Goal: Information Seeking & Learning: Learn about a topic

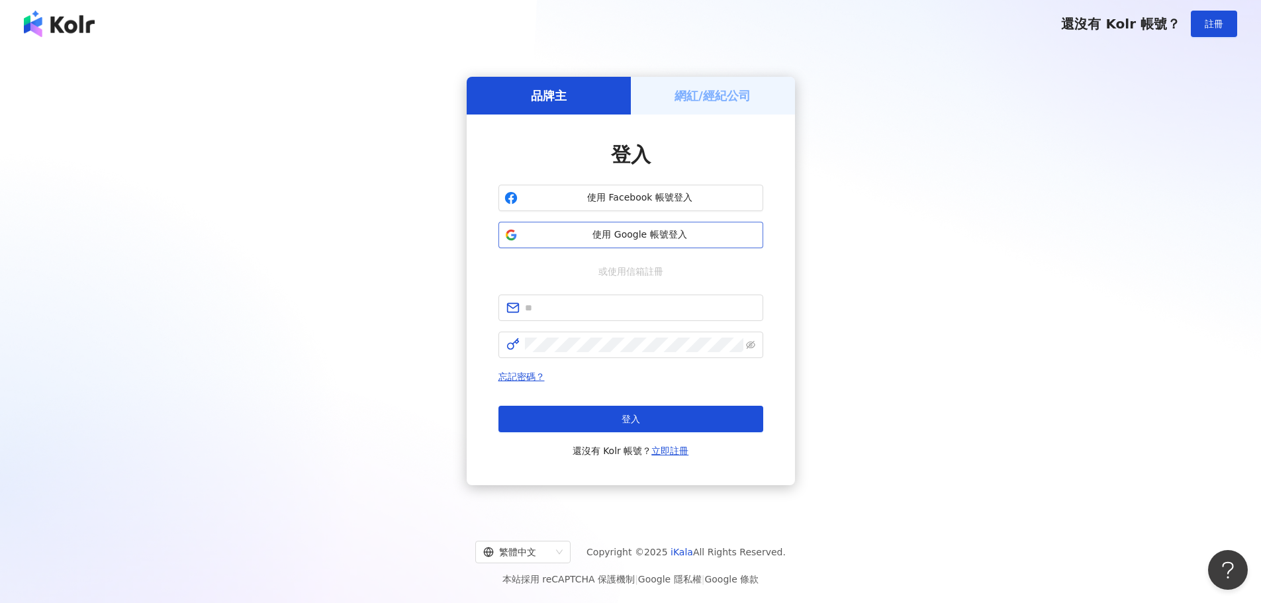
drag, startPoint x: 20, startPoint y: 103, endPoint x: 688, endPoint y: 242, distance: 682.4
click at [688, 242] on button "使用 Google 帳號登入" at bounding box center [631, 235] width 265 height 26
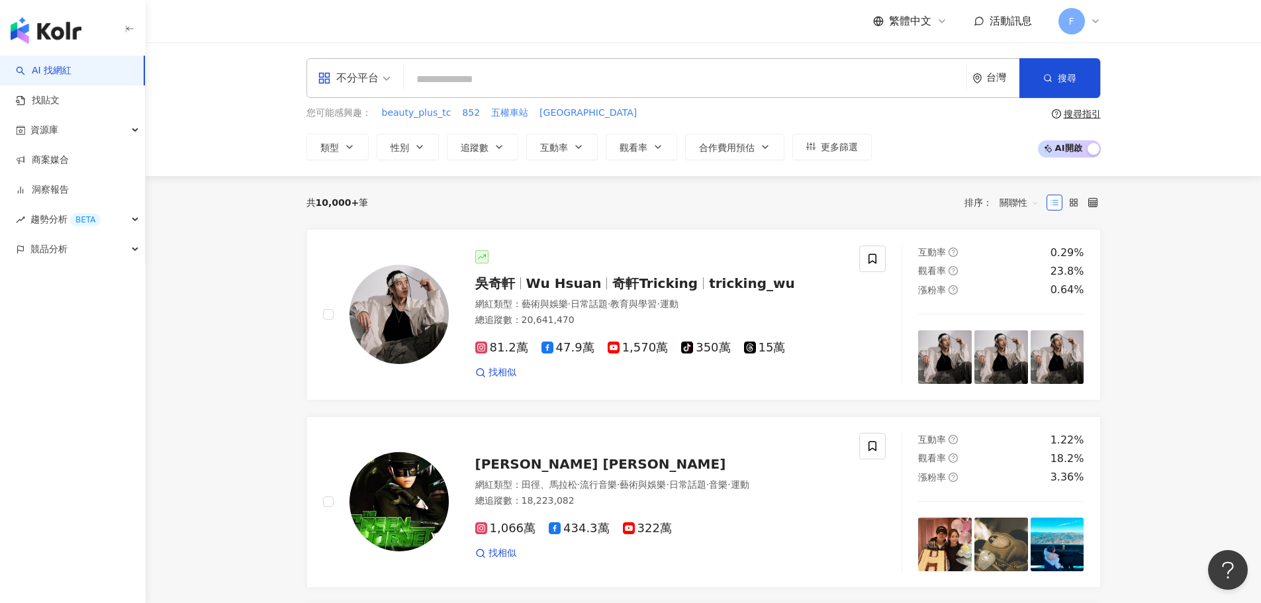
click at [477, 84] on input "search" at bounding box center [685, 79] width 552 height 25
click at [456, 73] on input "search" at bounding box center [685, 79] width 552 height 25
paste input "**********"
type input "**********"
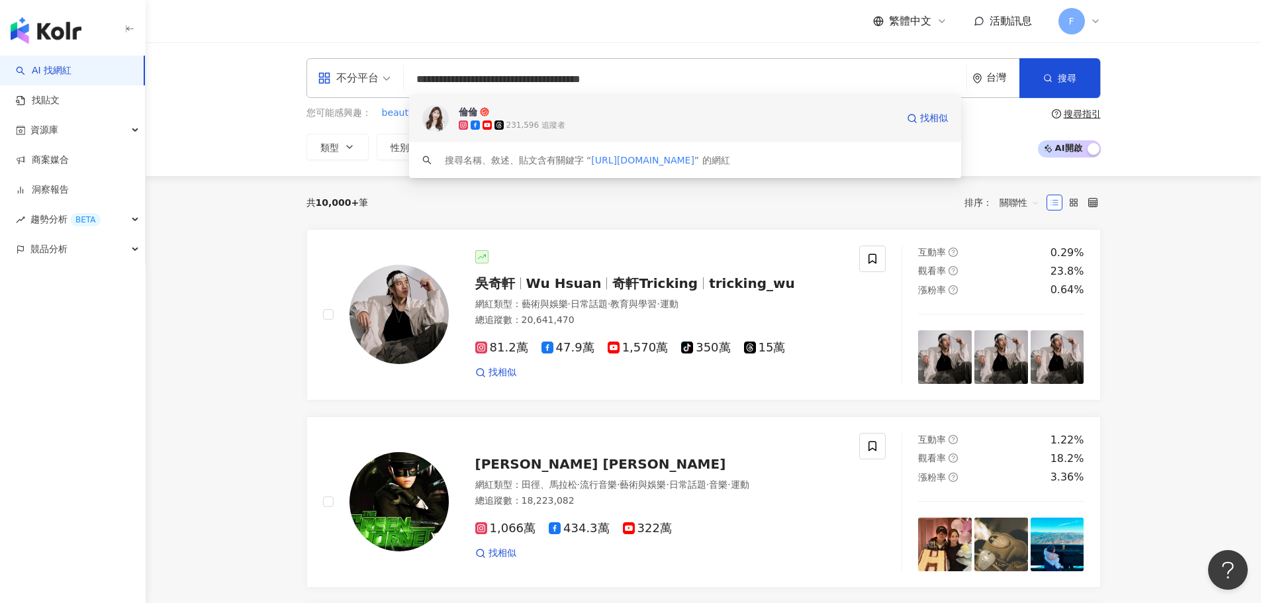
click at [532, 115] on span "倫倫" at bounding box center [678, 111] width 438 height 13
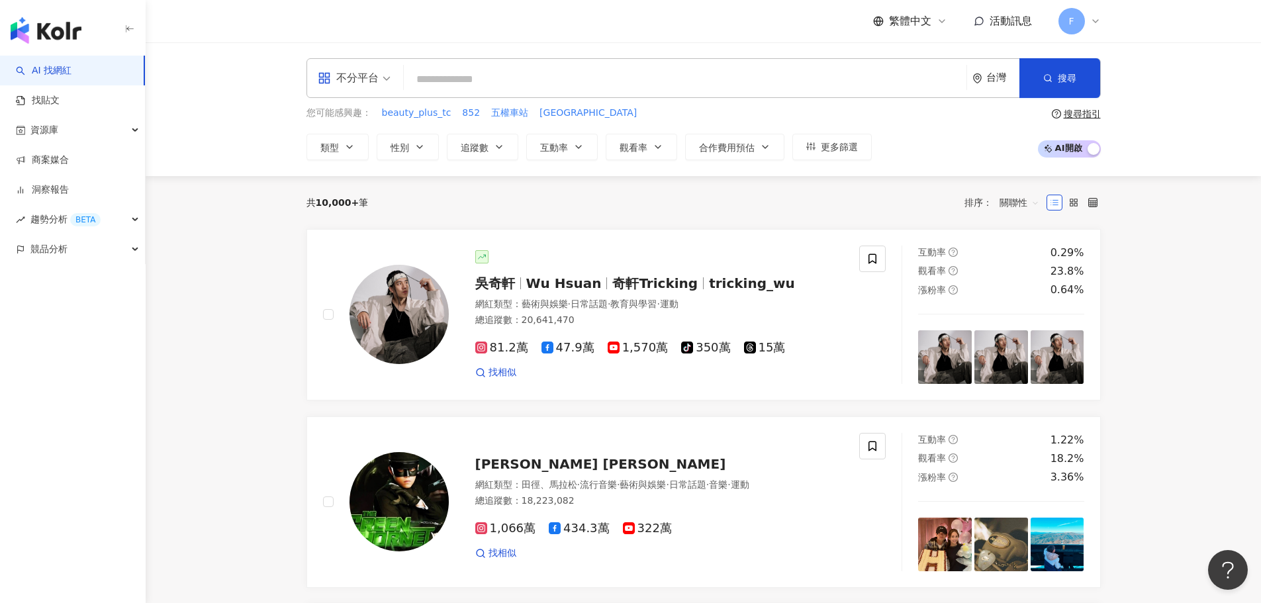
click at [493, 76] on input "search" at bounding box center [685, 79] width 552 height 25
paste input "**********"
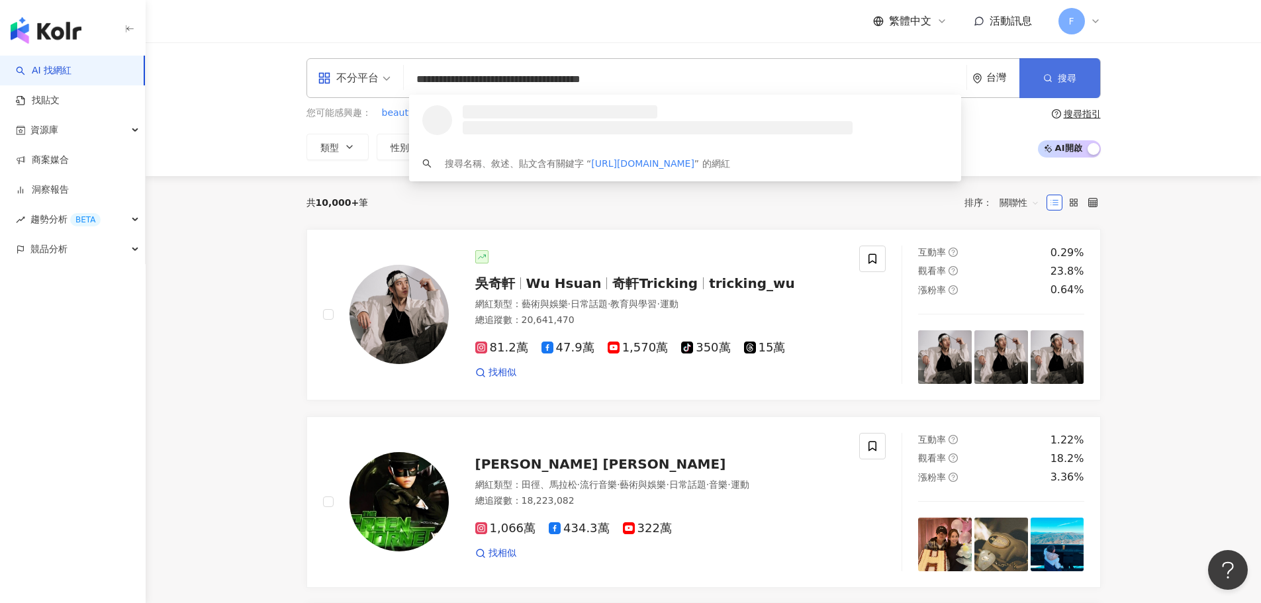
type input "**********"
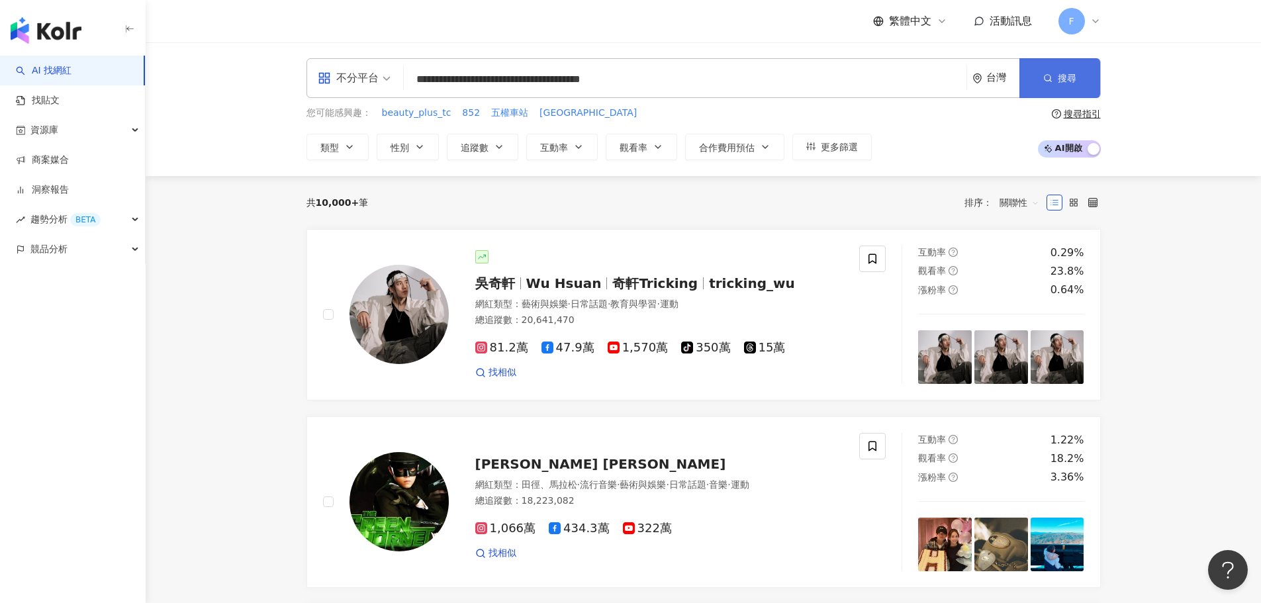
click at [1069, 80] on span "搜尋" at bounding box center [1067, 78] width 19 height 11
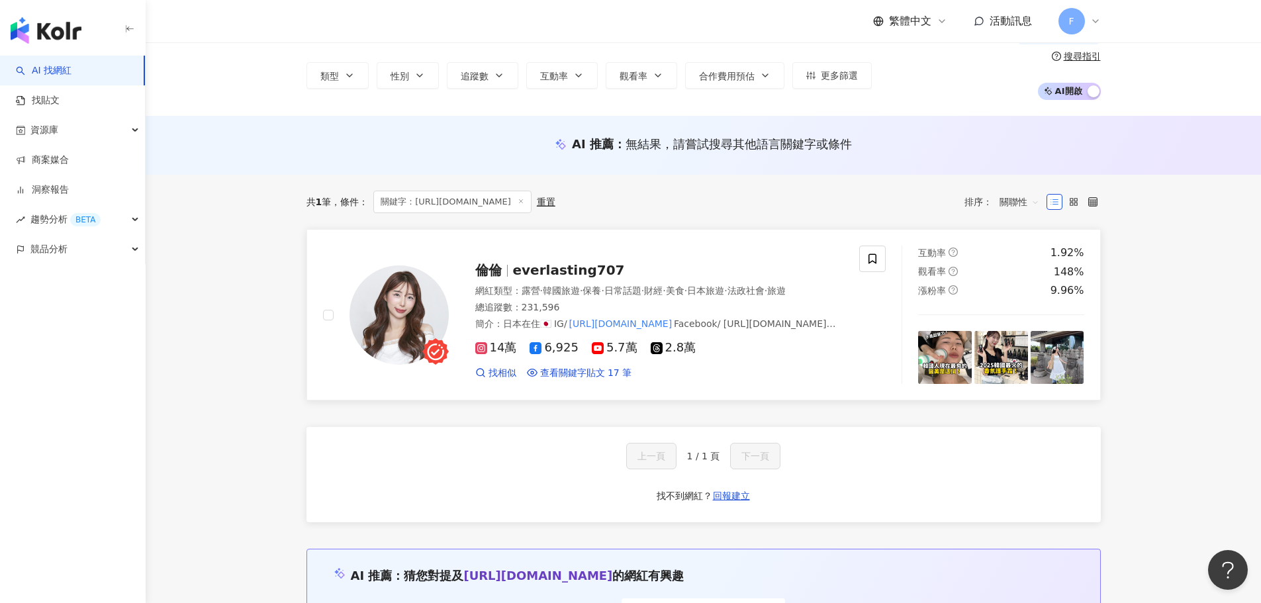
scroll to position [48, 0]
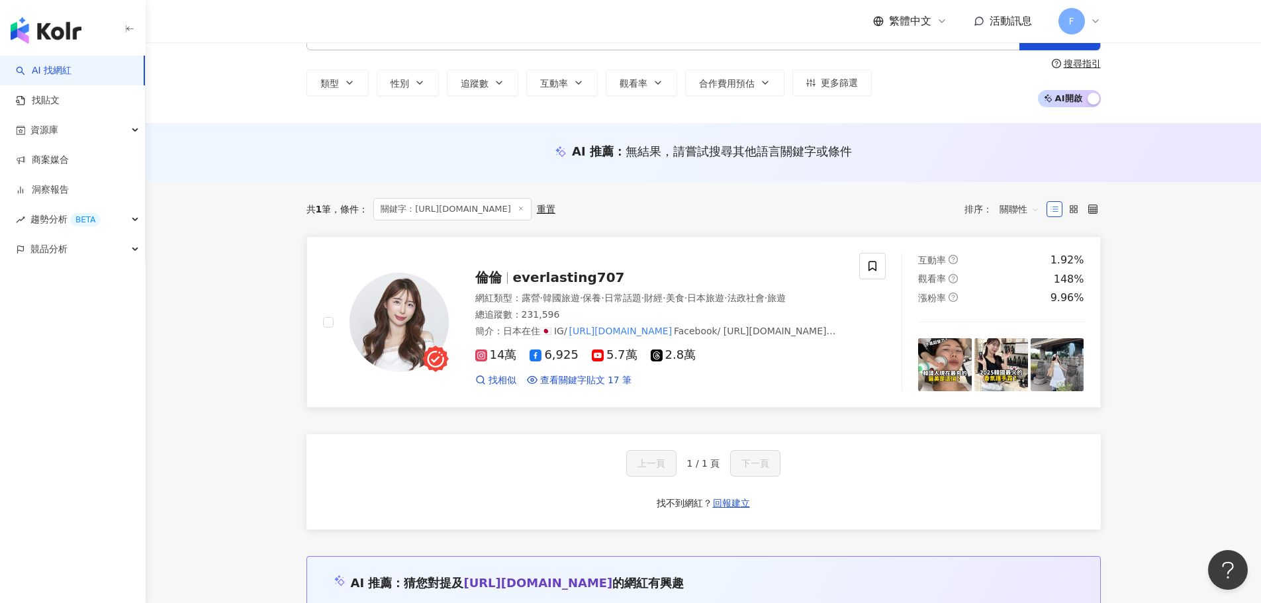
click at [850, 305] on div "倫倫 everlasting707 網紅類型 ： 露營 · 韓國旅遊 · 保養 · 日常話題 · 財經 · 美食 · 日本旅遊 · 法政社會 · 旅遊 總追蹤…" at bounding box center [591, 322] width 537 height 138
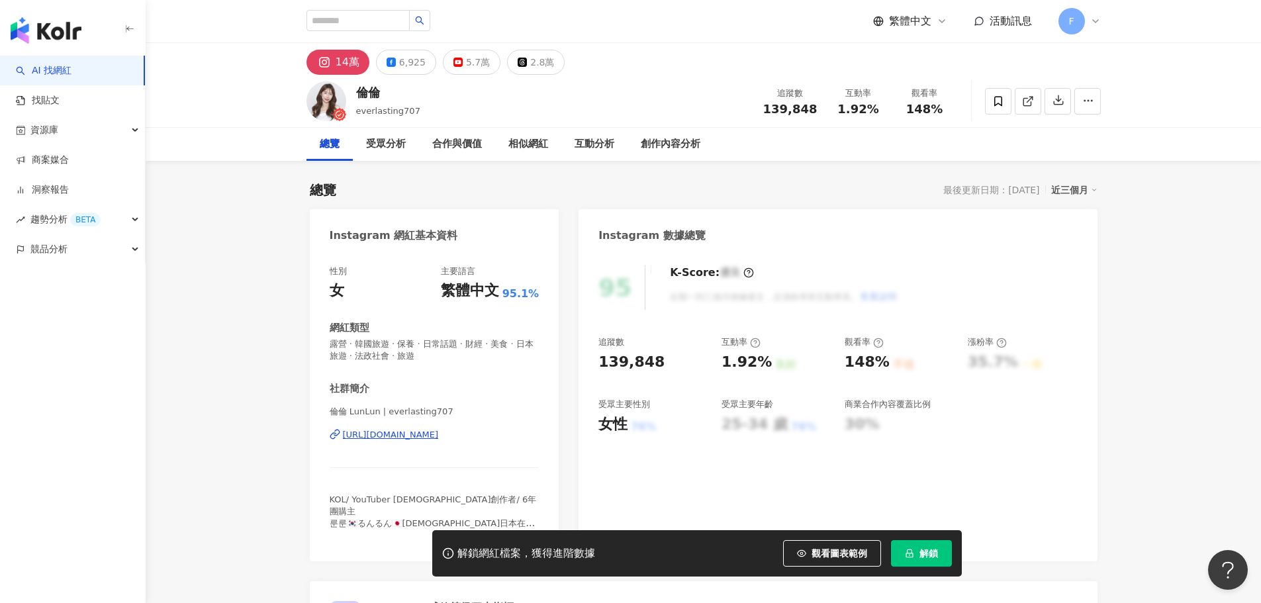
click at [1087, 18] on div "F" at bounding box center [1080, 21] width 42 height 26
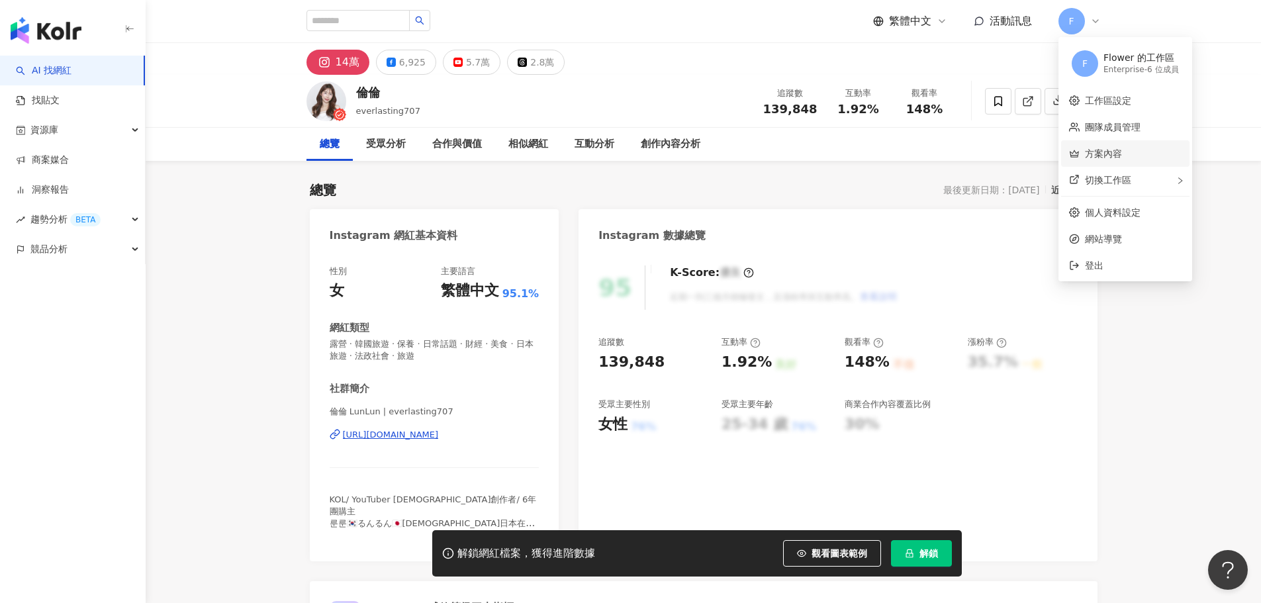
click at [1122, 150] on link "方案內容" at bounding box center [1103, 153] width 37 height 11
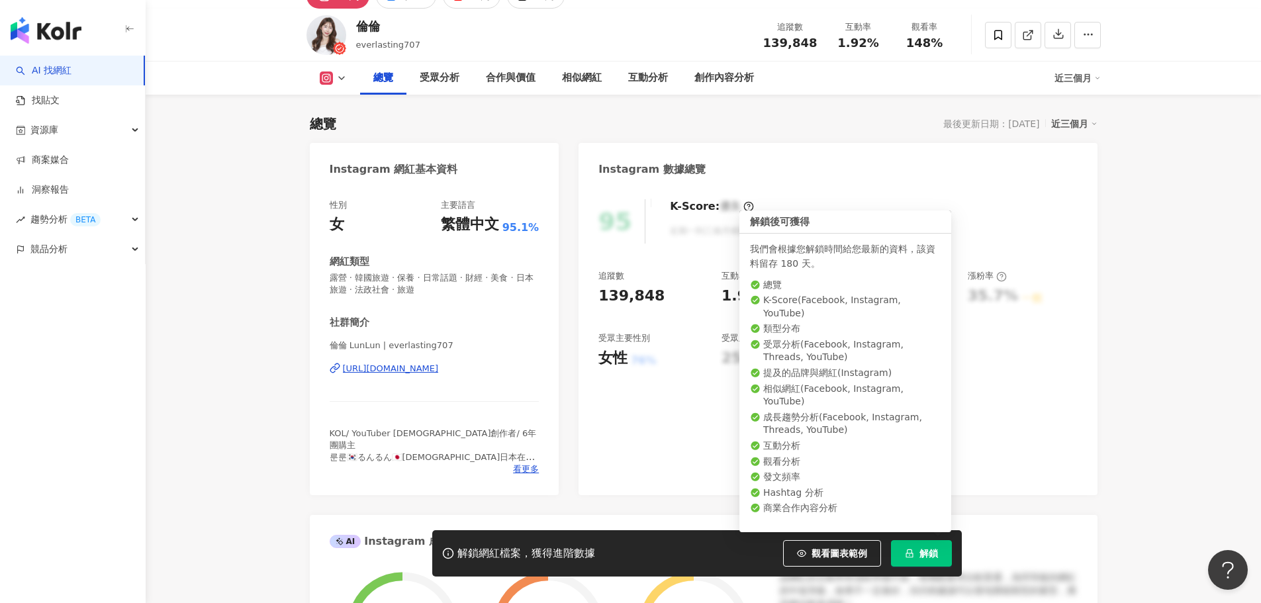
click at [926, 558] on span "解鎖" at bounding box center [929, 553] width 19 height 11
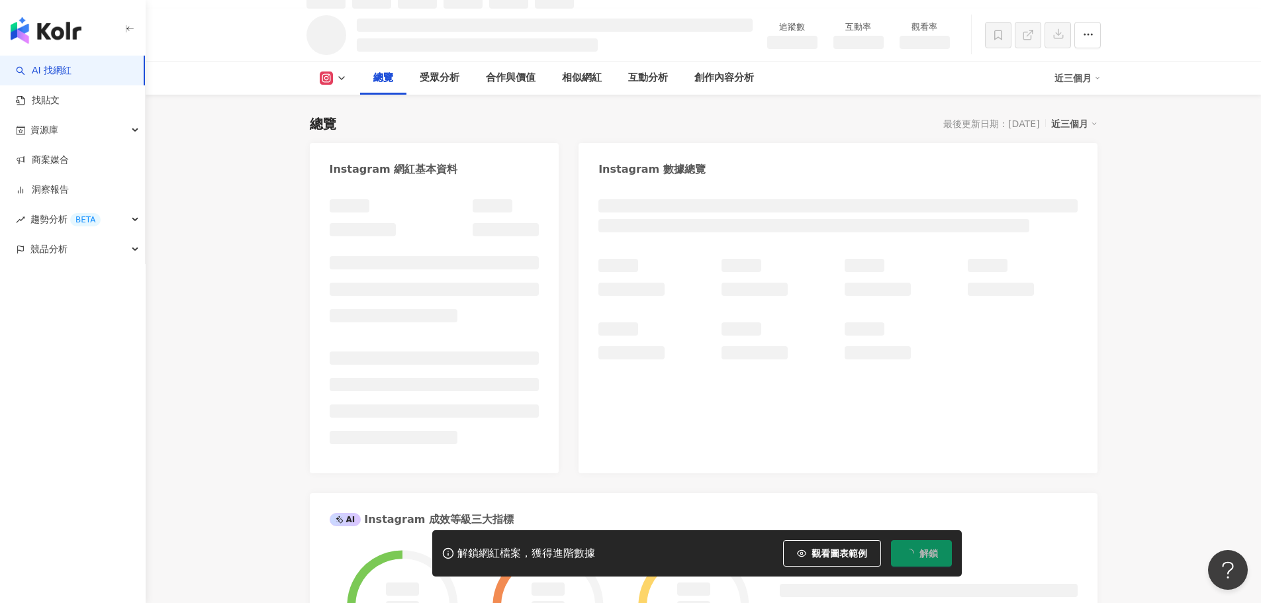
scroll to position [81, 0]
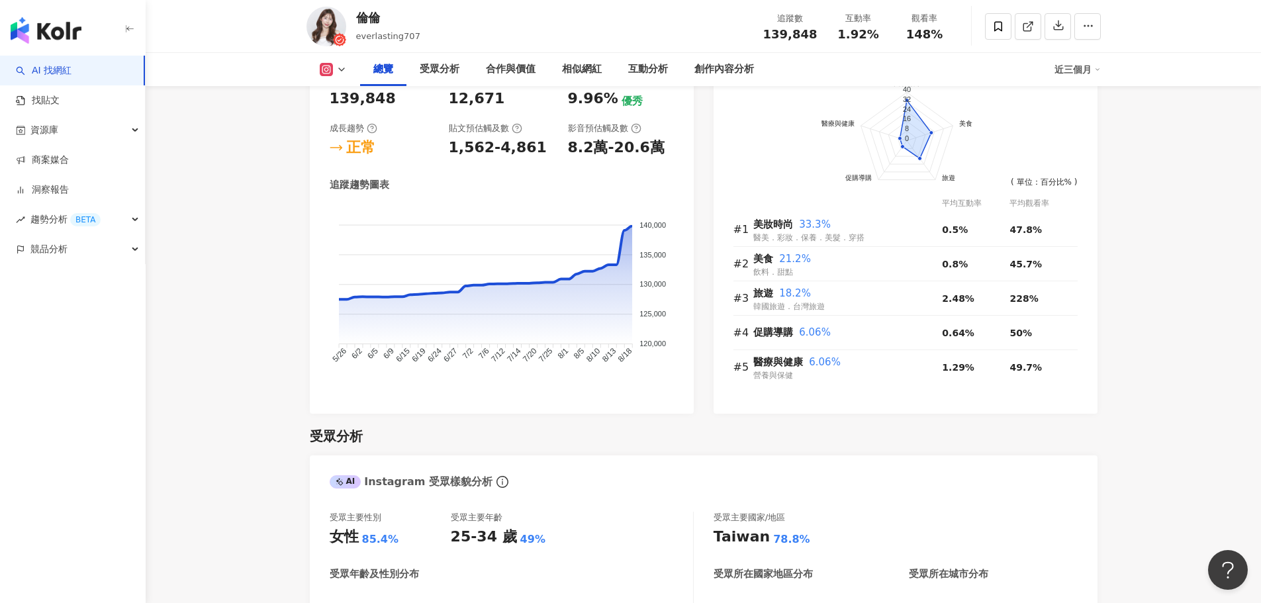
scroll to position [714, 0]
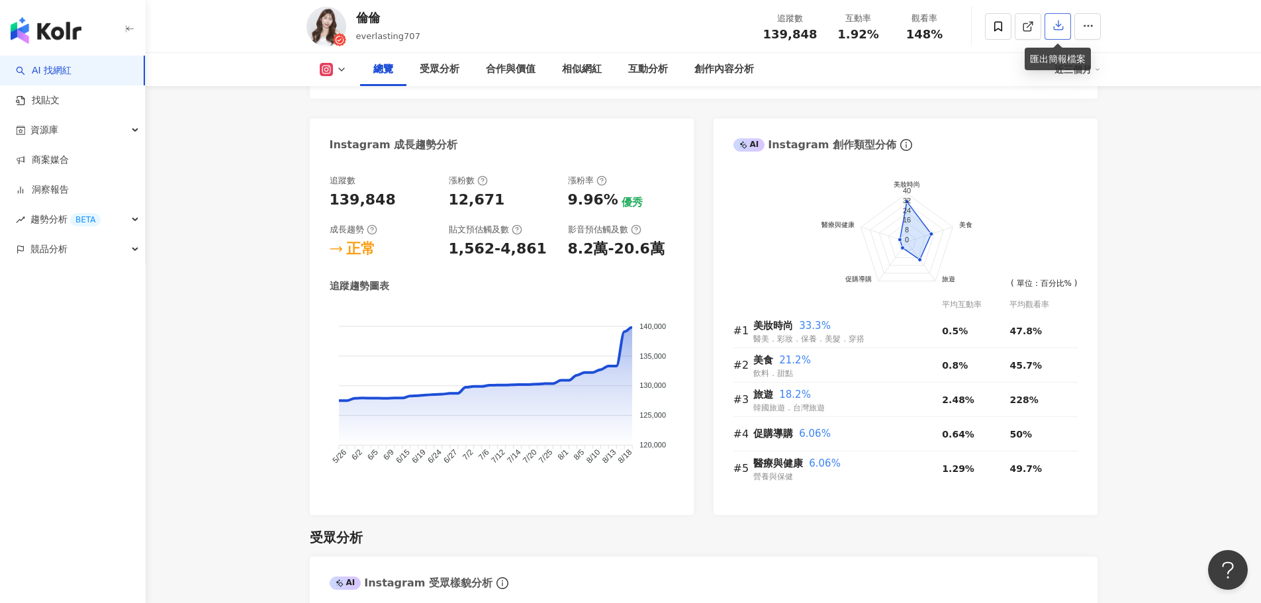
click at [1057, 26] on icon "button" at bounding box center [1059, 25] width 12 height 12
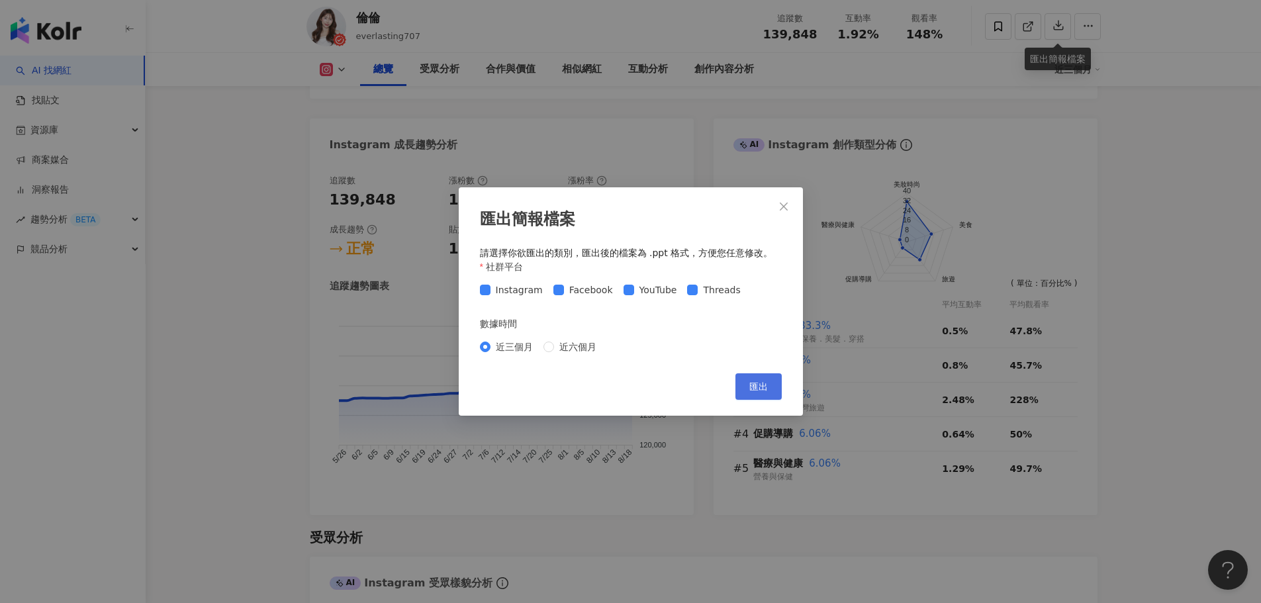
click at [771, 393] on button "匯出" at bounding box center [759, 386] width 46 height 26
click at [226, 275] on div "匯出簡報檔案 請選擇你欲匯出的類別，匯出後的檔案為 .ppt 格式，方便您任意修改。 社群平台 Instagram Facebook YouTube Thre…" at bounding box center [630, 301] width 1261 height 603
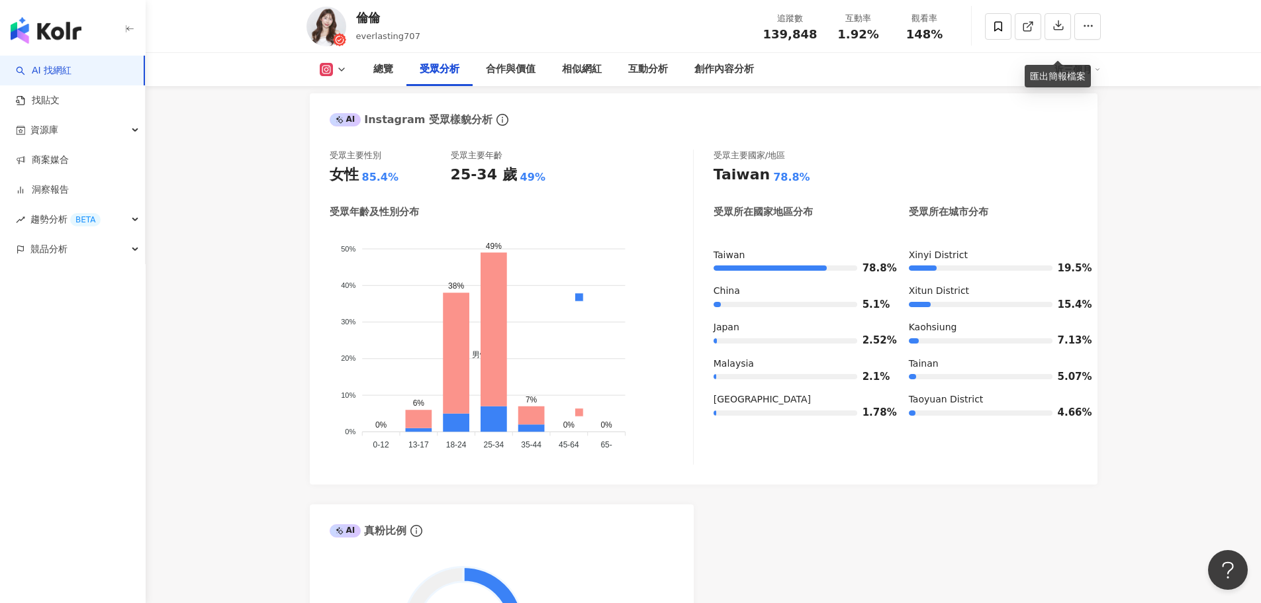
scroll to position [1244, 0]
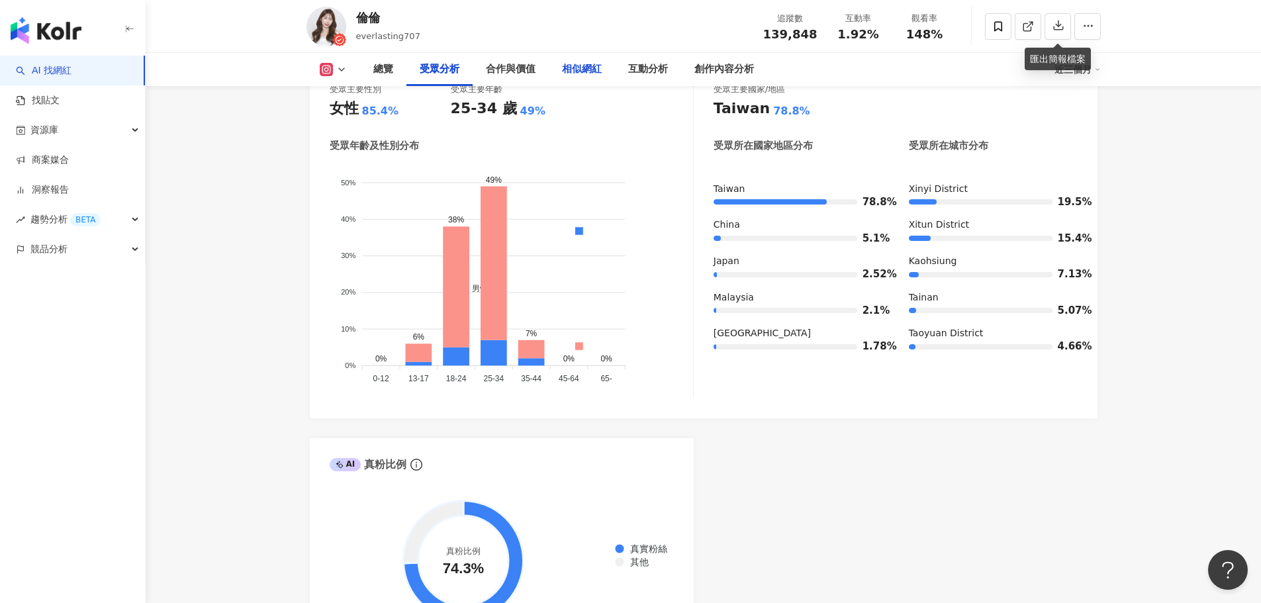
click at [577, 75] on div "相似網紅" at bounding box center [582, 70] width 40 height 16
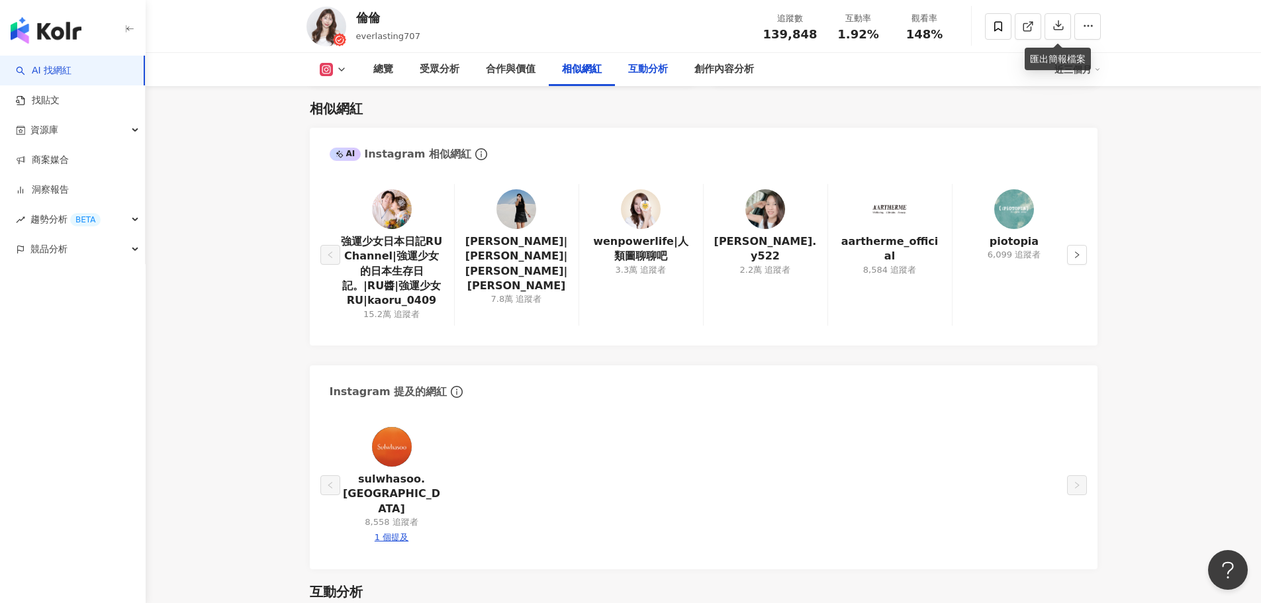
click at [642, 71] on div "互動分析" at bounding box center [648, 70] width 40 height 16
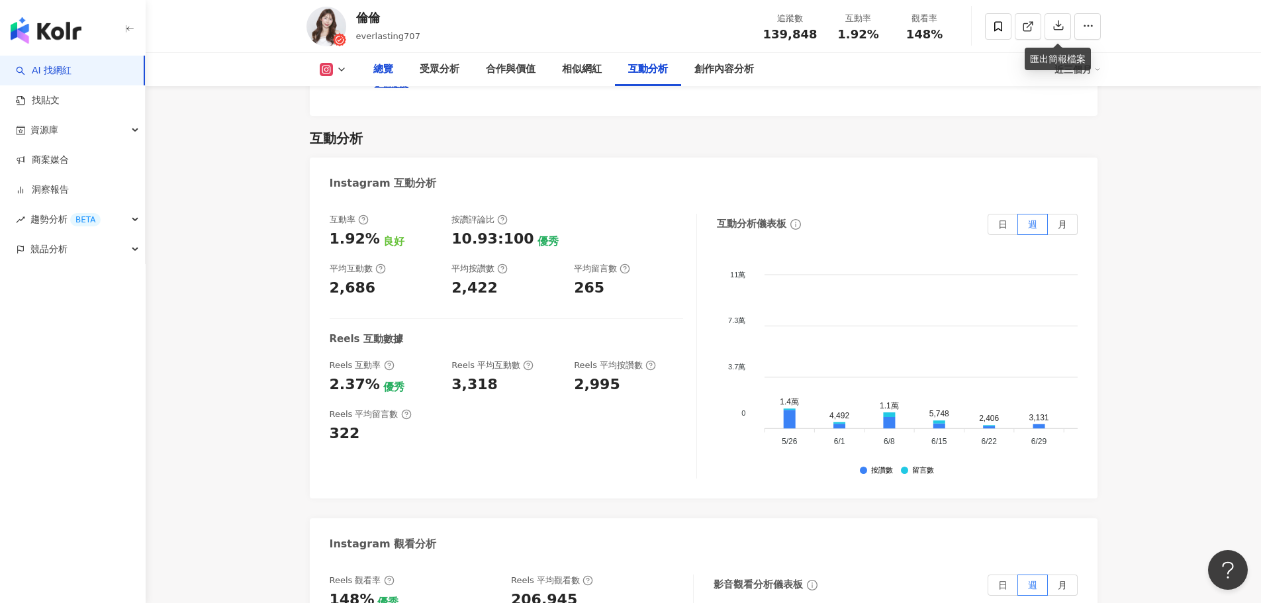
click at [390, 75] on div "總覽" at bounding box center [383, 70] width 20 height 16
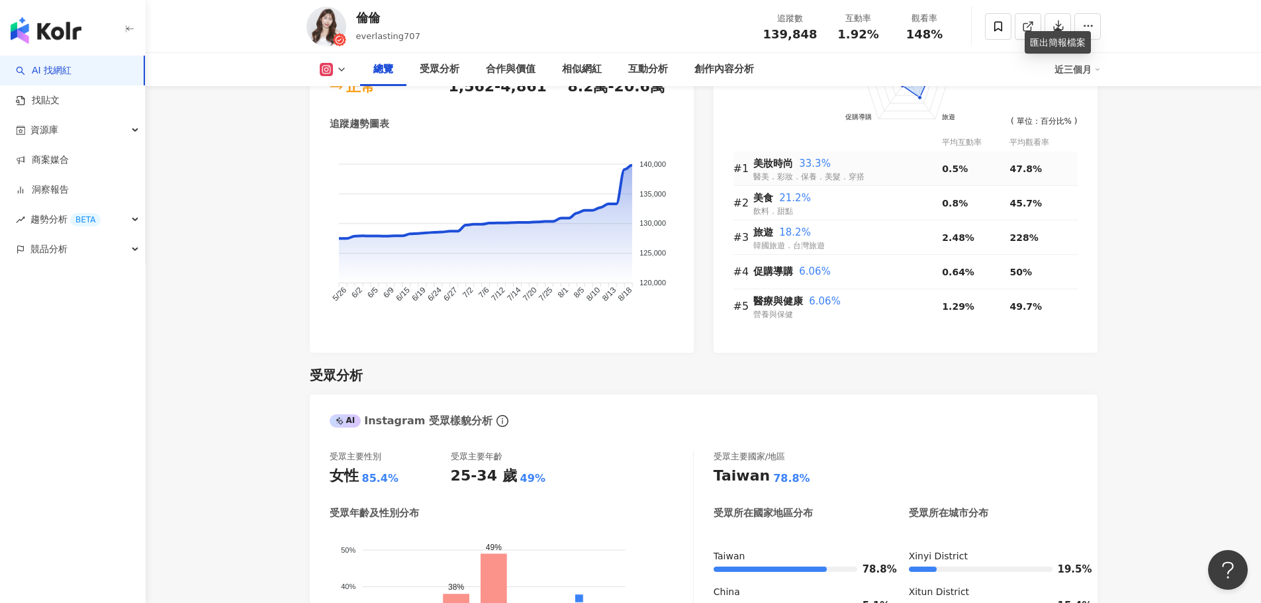
scroll to position [810, 0]
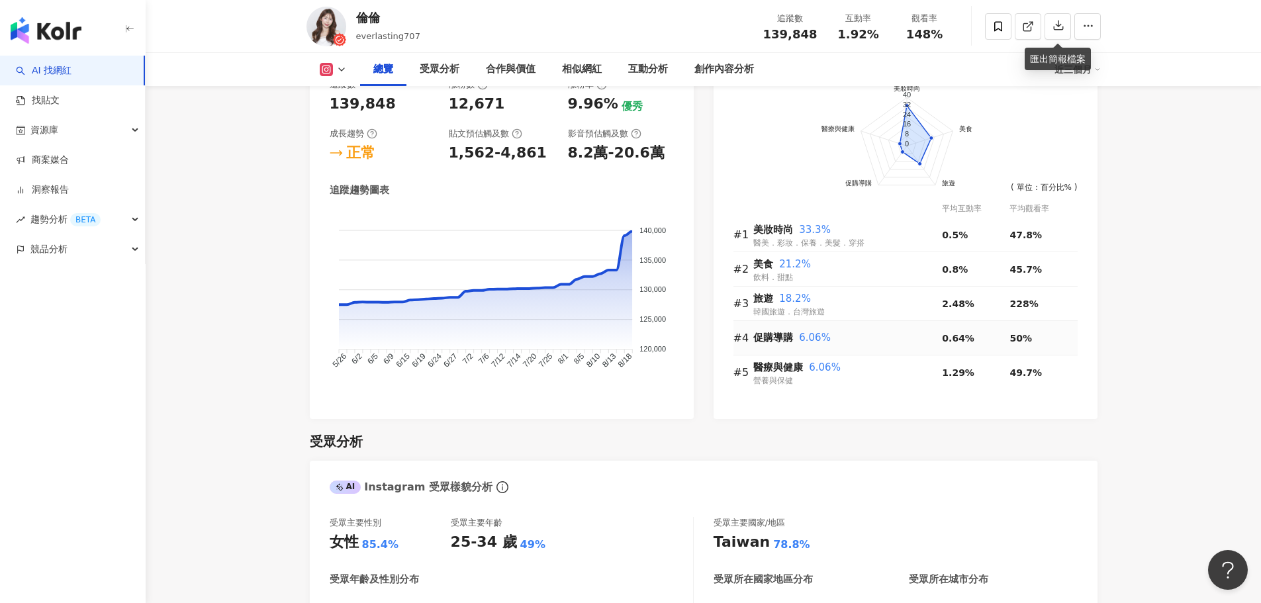
click at [769, 343] on span "促購導購" at bounding box center [774, 338] width 40 height 12
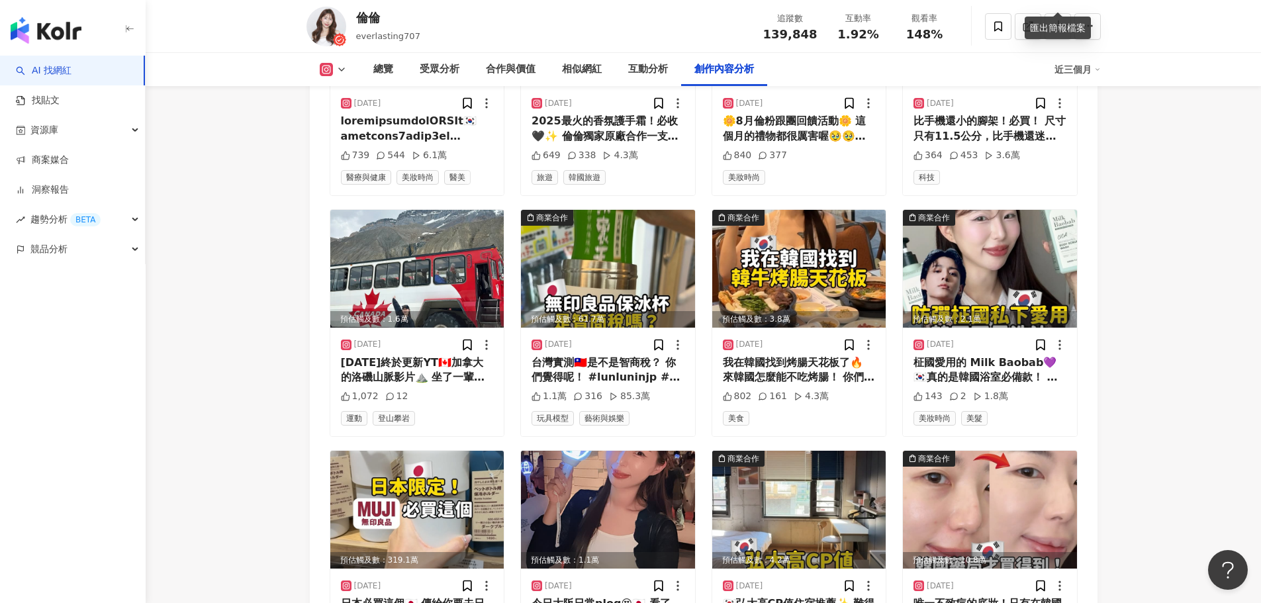
scroll to position [4319, 0]
